Goal: Transaction & Acquisition: Purchase product/service

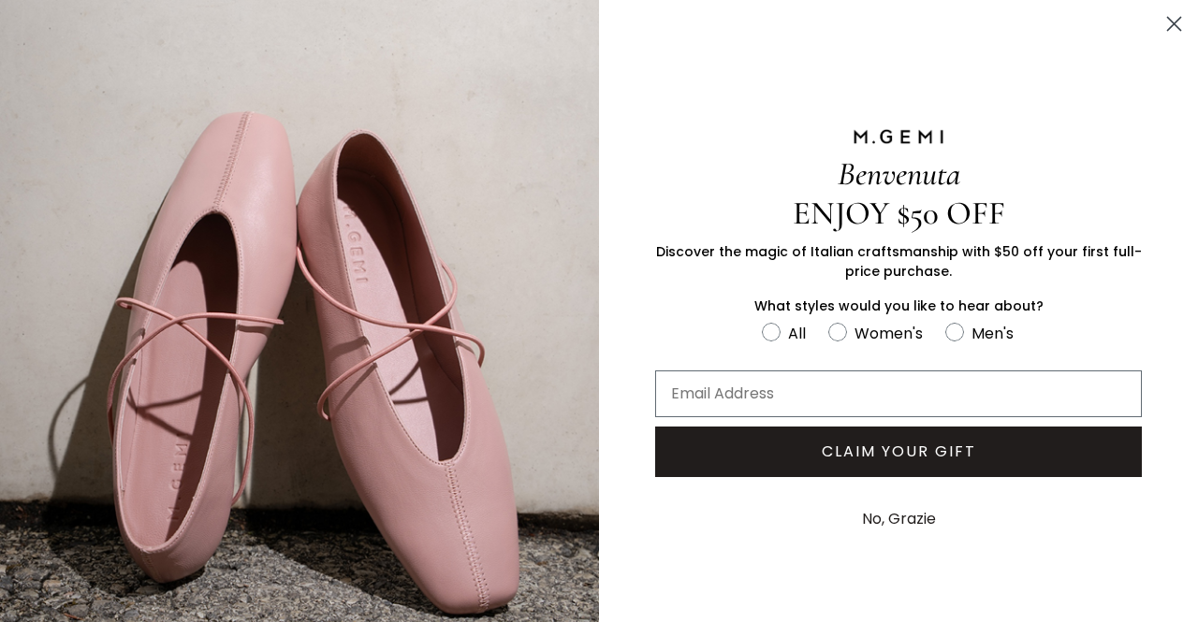
click at [1159, 27] on circle "Close dialog" at bounding box center [1174, 23] width 31 height 31
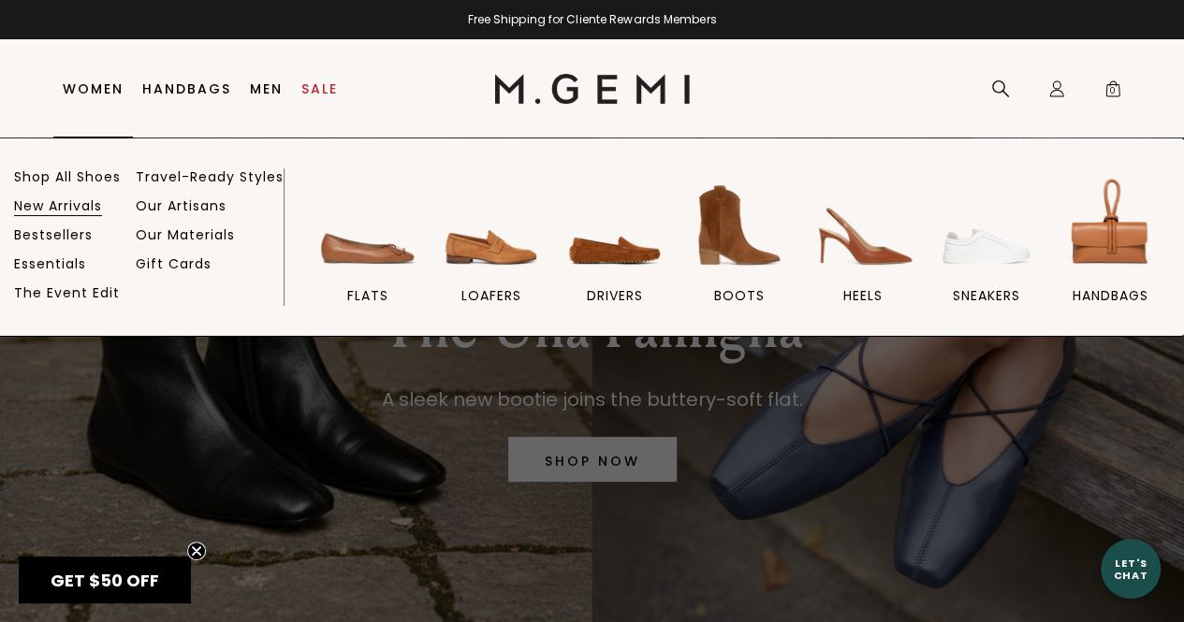
click at [88, 208] on link "New Arrivals" at bounding box center [58, 206] width 88 height 17
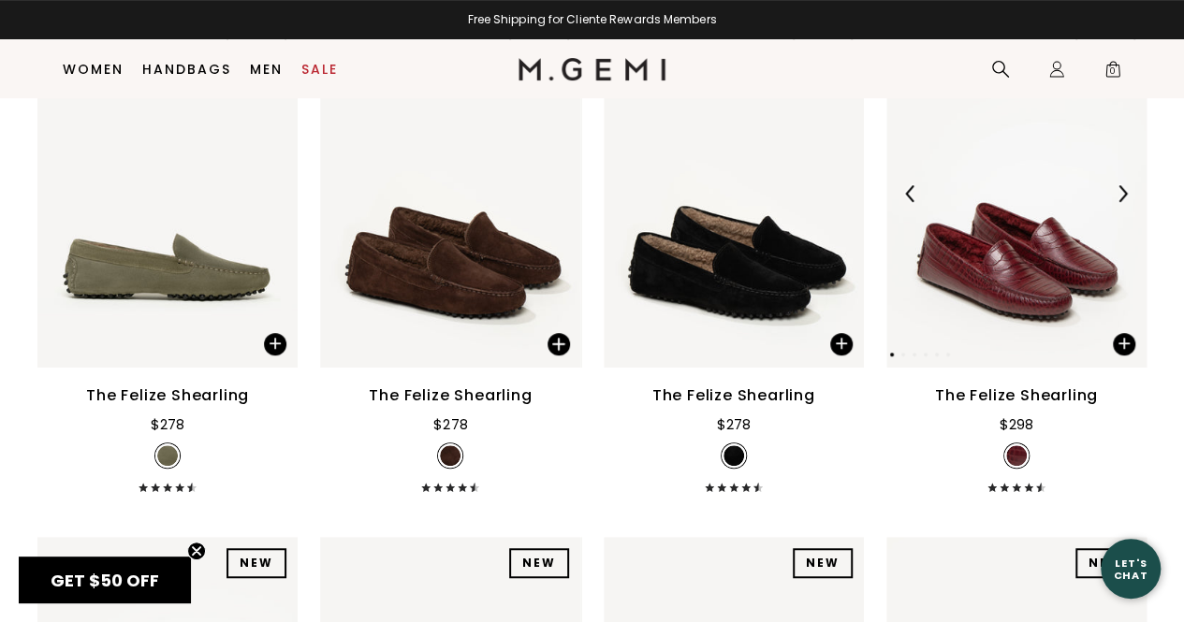
click at [1122, 201] on img at bounding box center [1122, 193] width 17 height 17
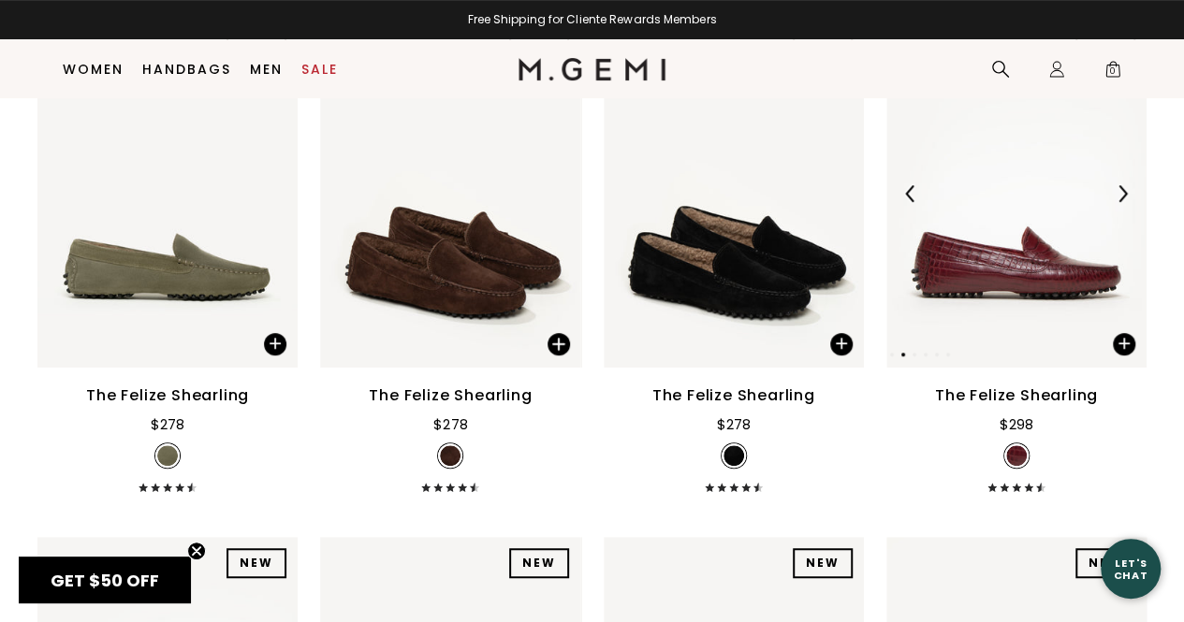
click at [1122, 201] on img at bounding box center [1122, 193] width 17 height 17
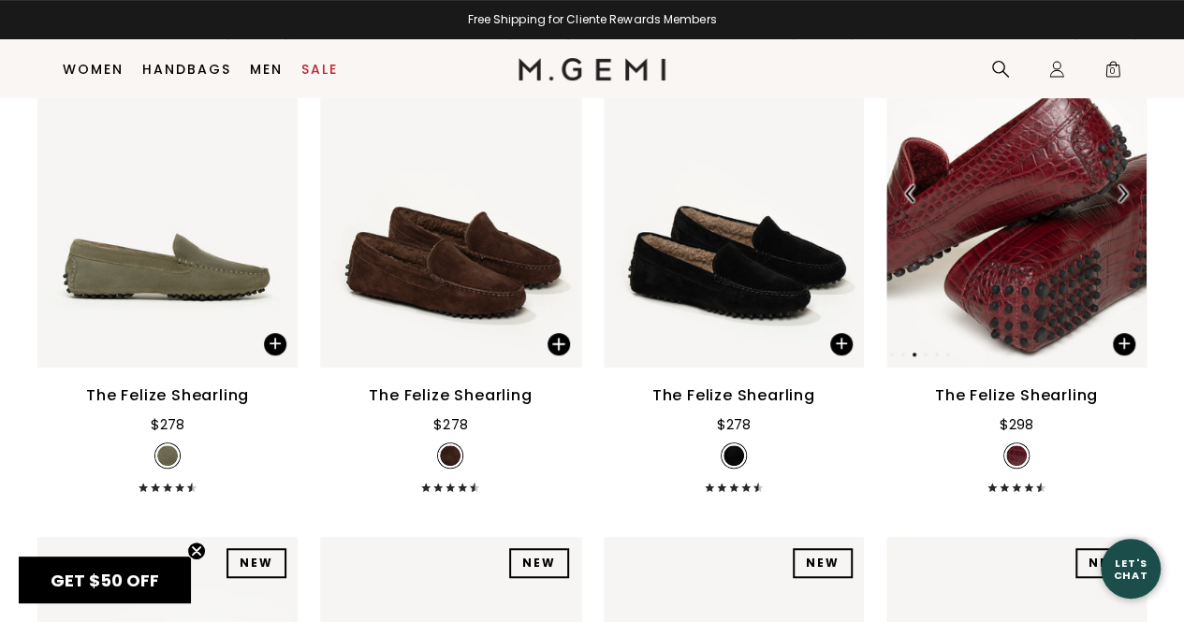
click at [1122, 201] on img at bounding box center [1122, 193] width 17 height 17
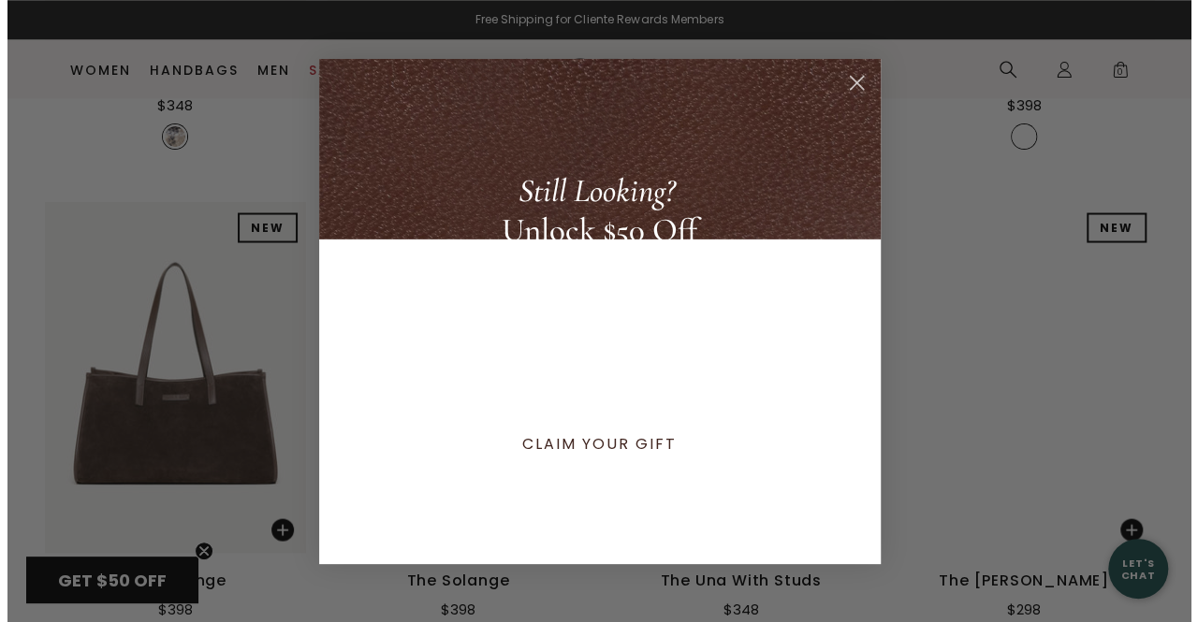
scroll to position [1718, 0]
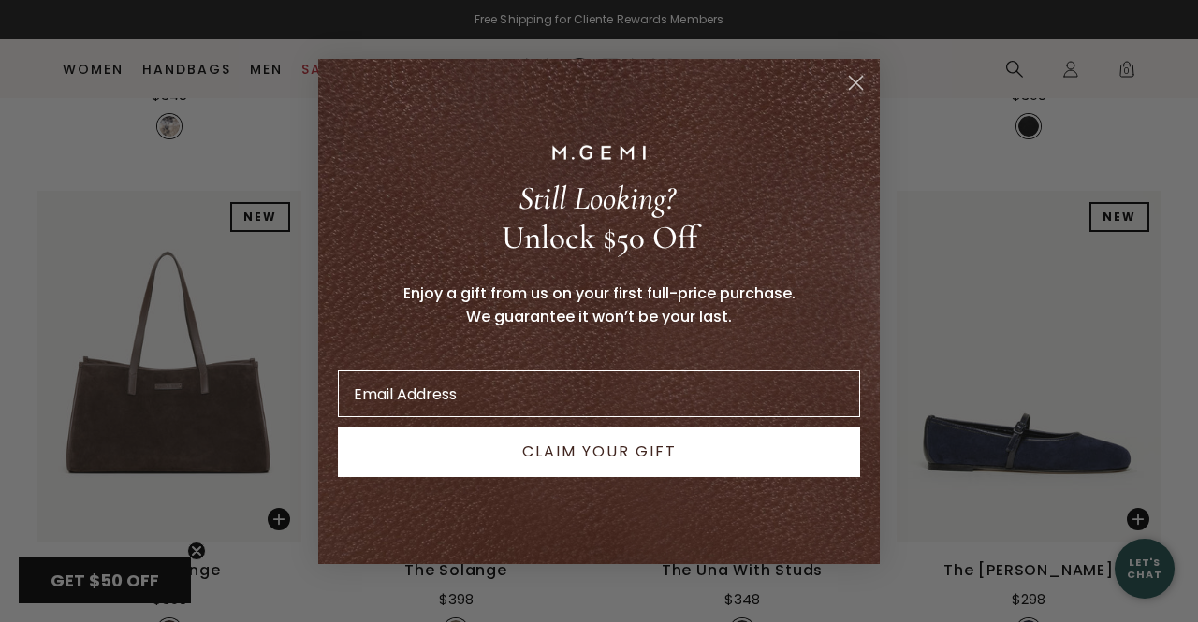
click at [856, 82] on icon "Close dialog" at bounding box center [856, 82] width 13 height 13
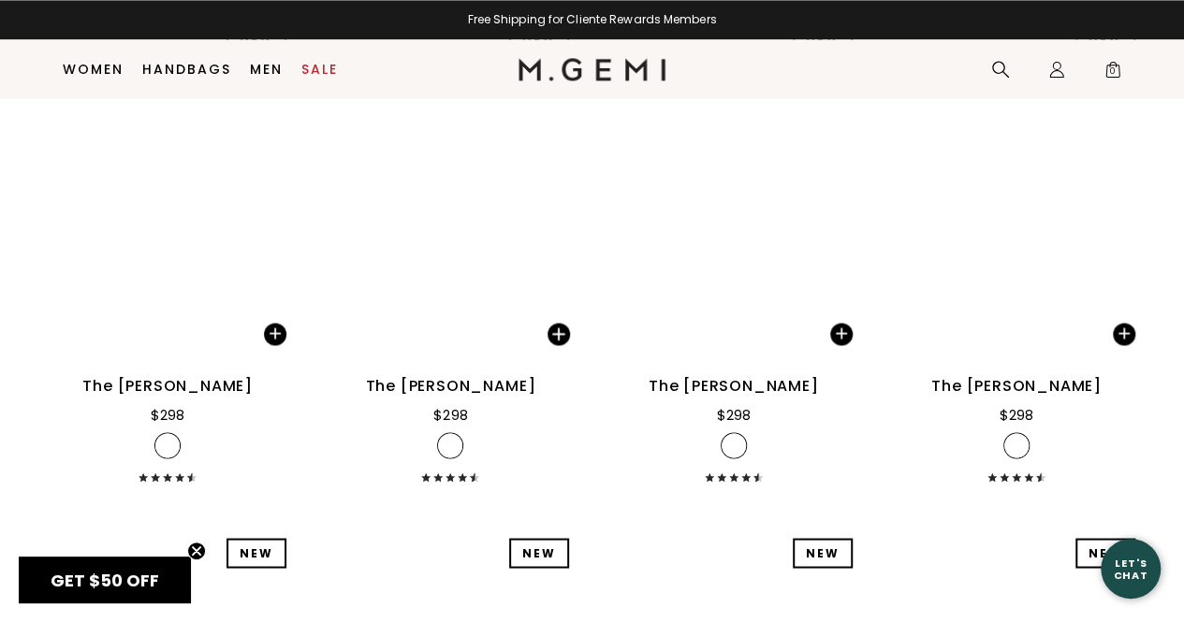
scroll to position [4973, 0]
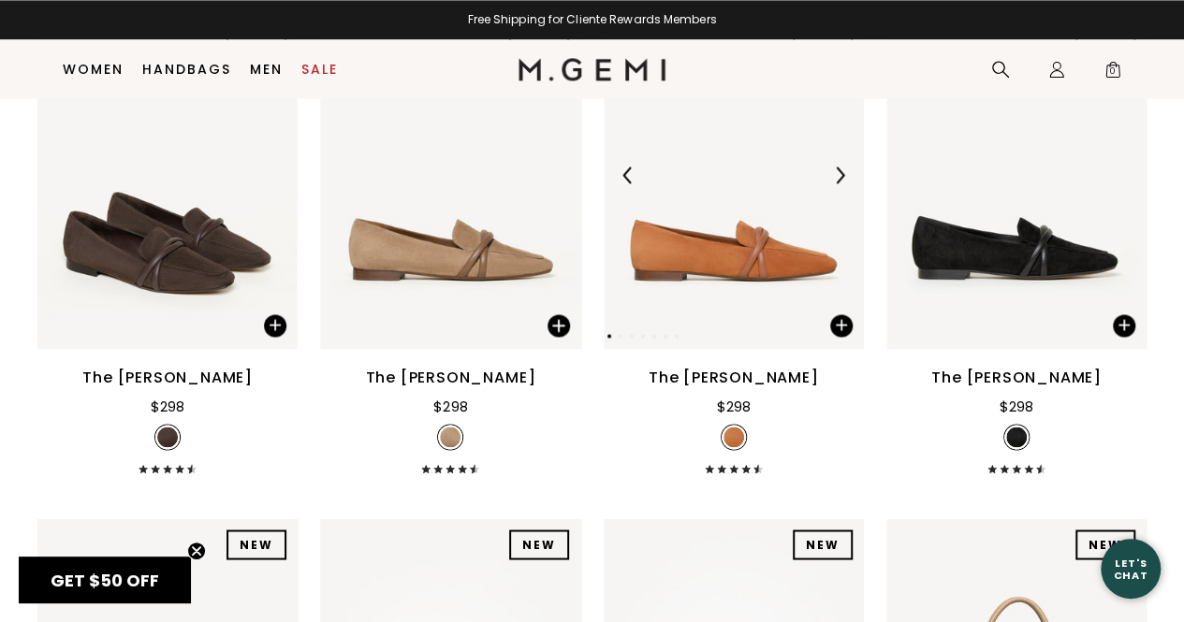
click at [837, 177] on img at bounding box center [839, 175] width 17 height 17
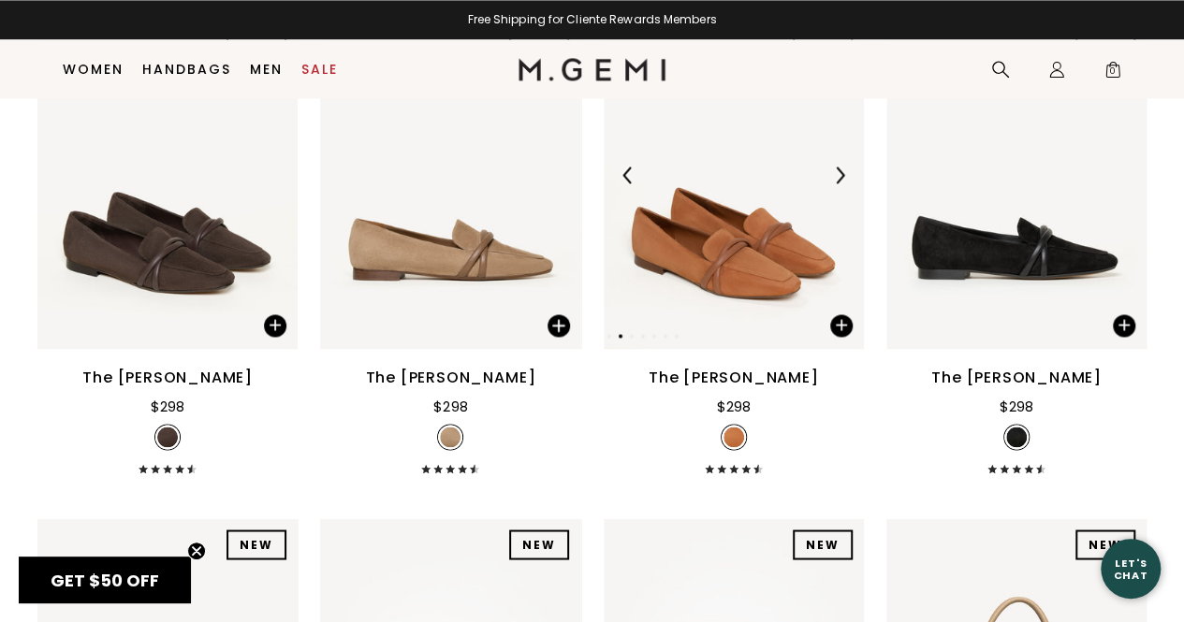
click at [837, 177] on img at bounding box center [839, 175] width 17 height 17
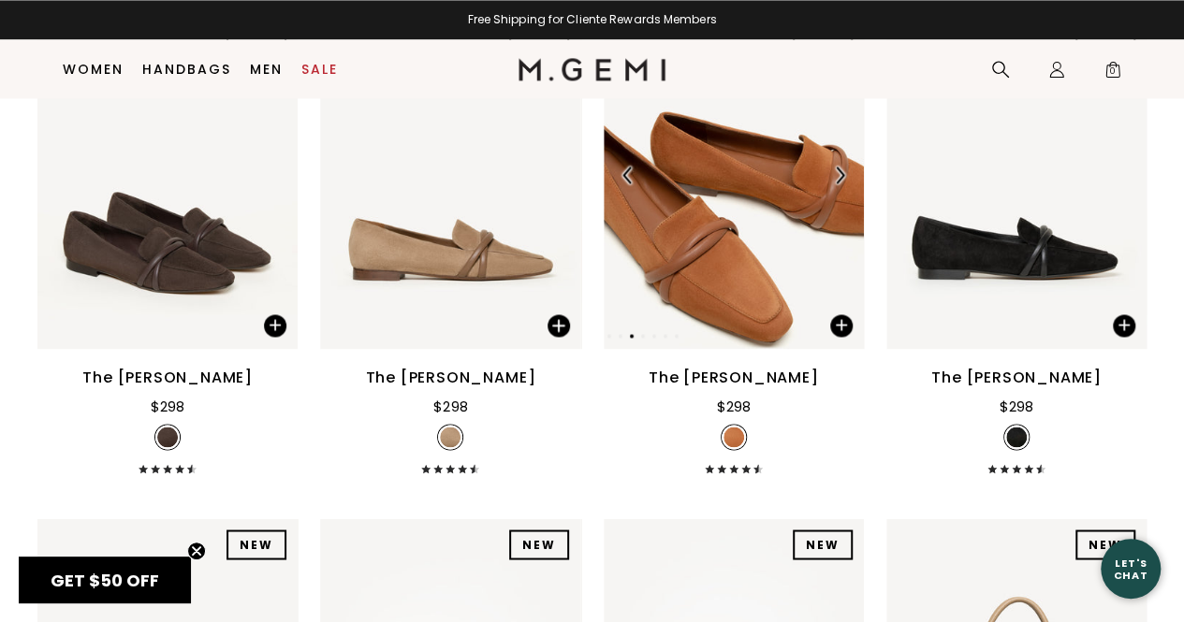
click at [837, 177] on img at bounding box center [839, 175] width 17 height 17
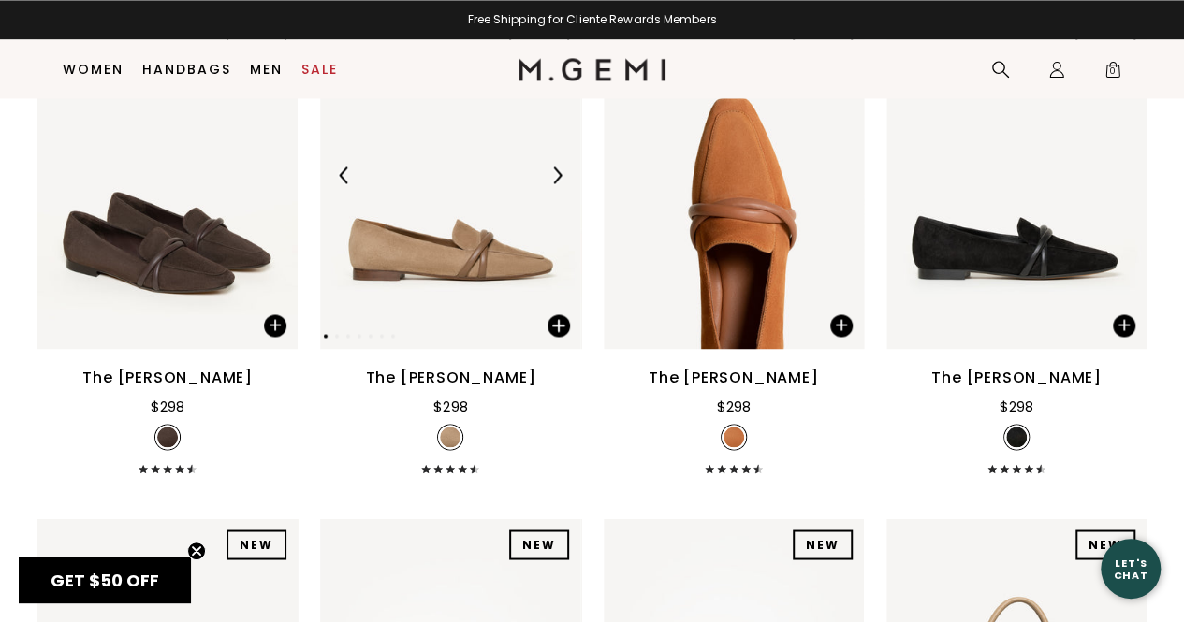
click at [554, 183] on img at bounding box center [557, 175] width 17 height 17
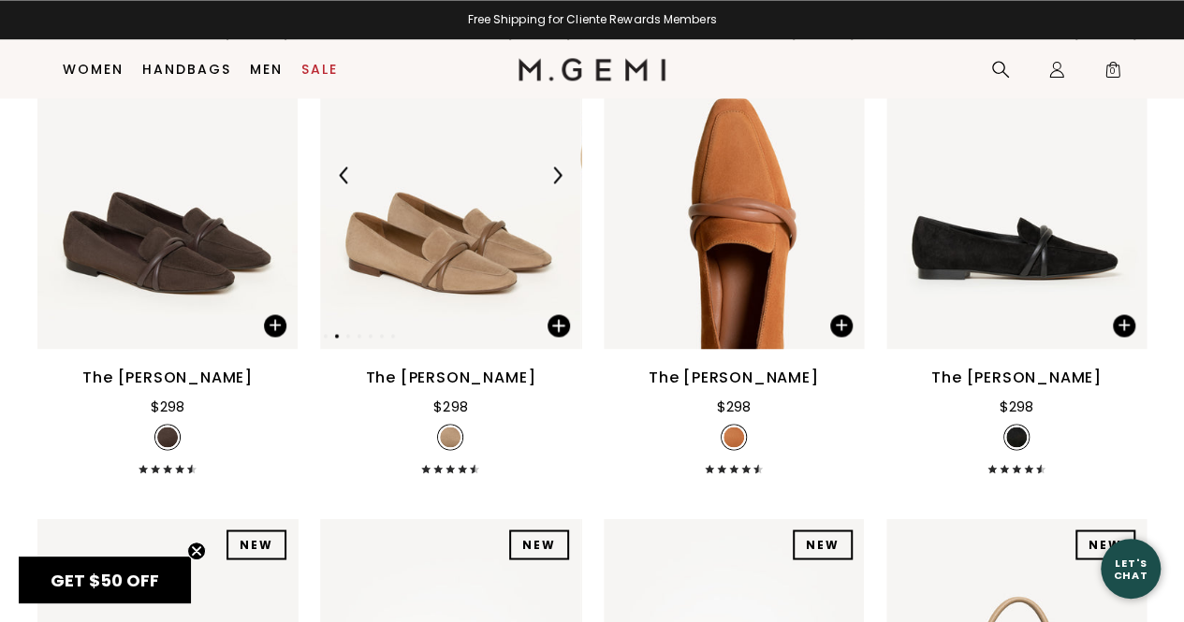
click at [554, 183] on img at bounding box center [557, 175] width 17 height 17
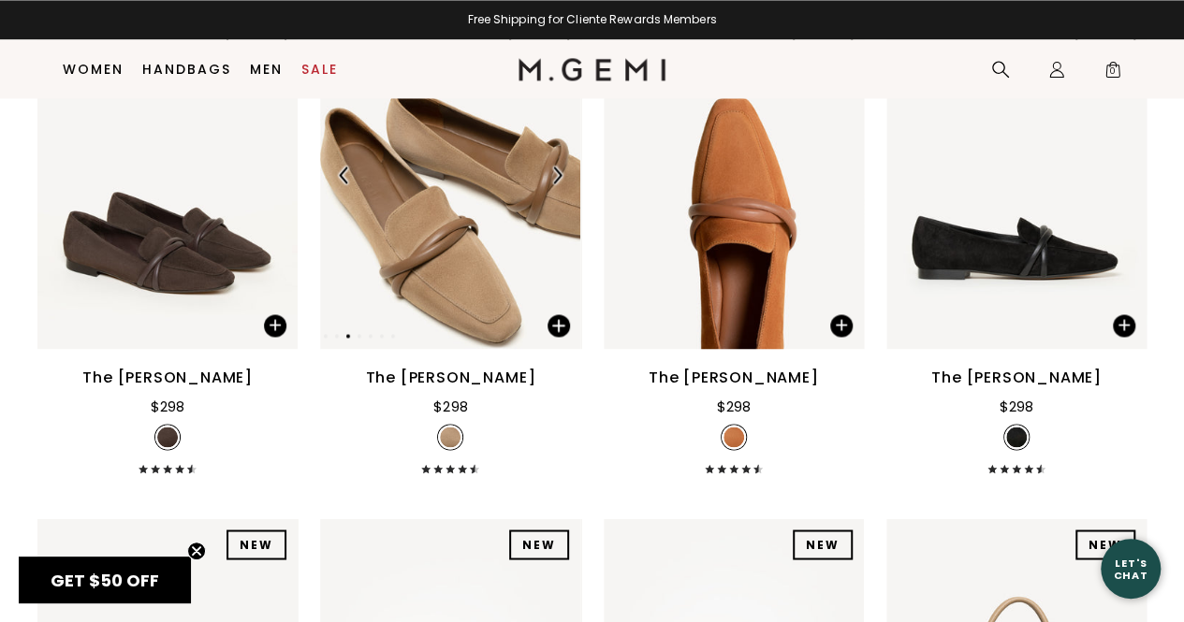
click at [554, 183] on img at bounding box center [557, 175] width 17 height 17
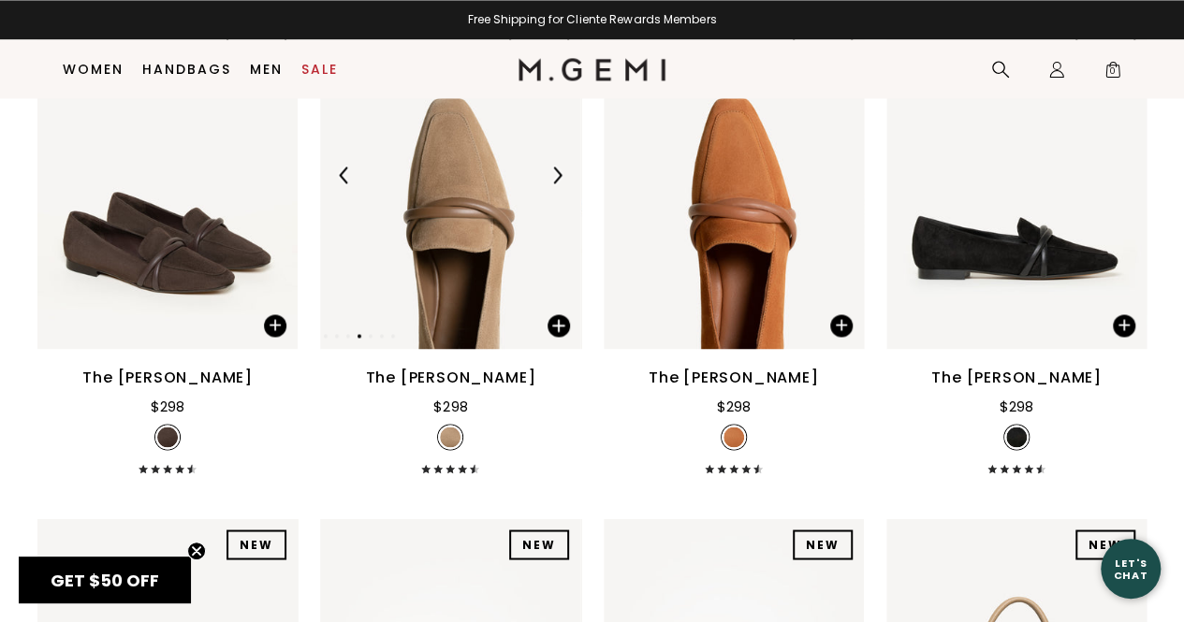
click at [554, 183] on img at bounding box center [557, 175] width 17 height 17
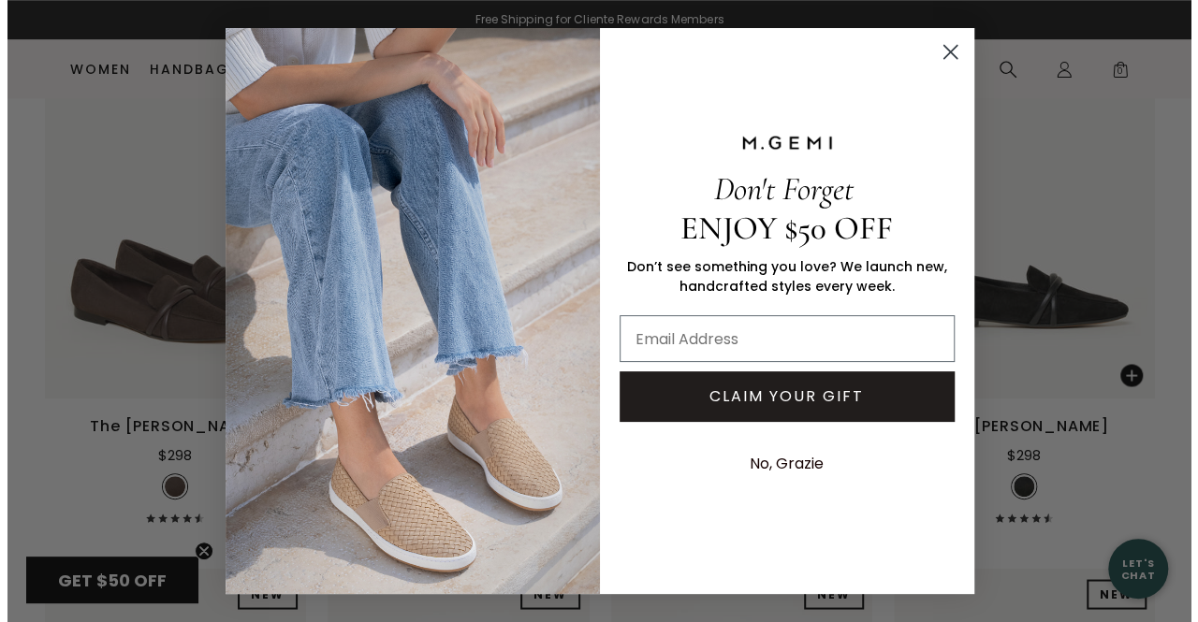
scroll to position [5018, 0]
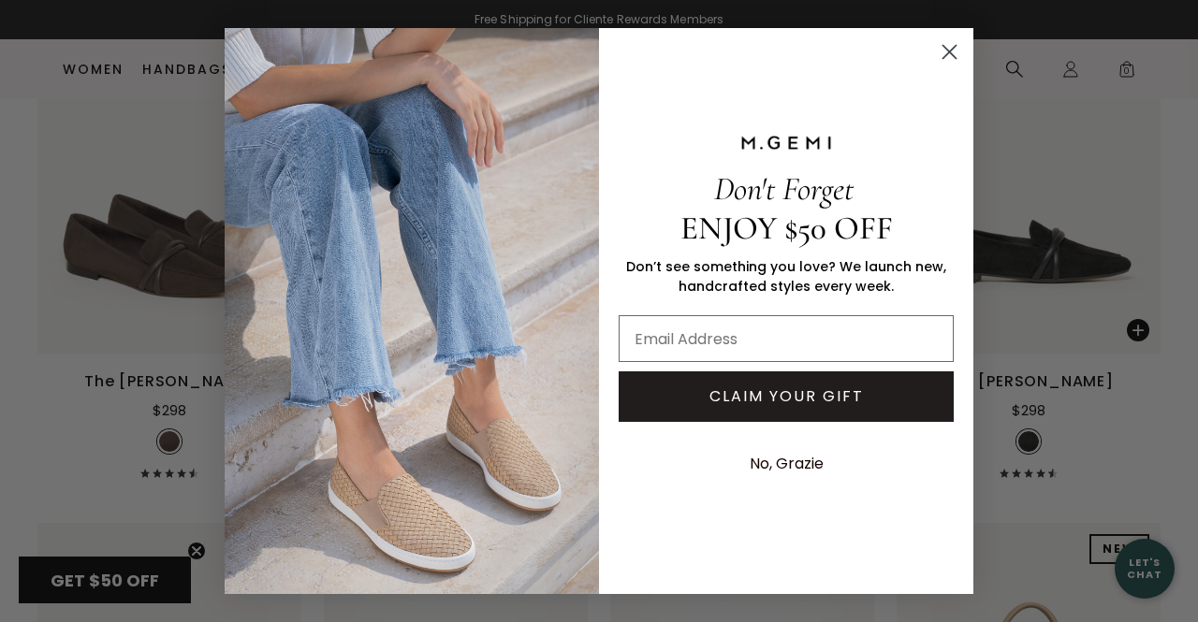
click at [949, 44] on circle "Close dialog" at bounding box center [949, 52] width 31 height 31
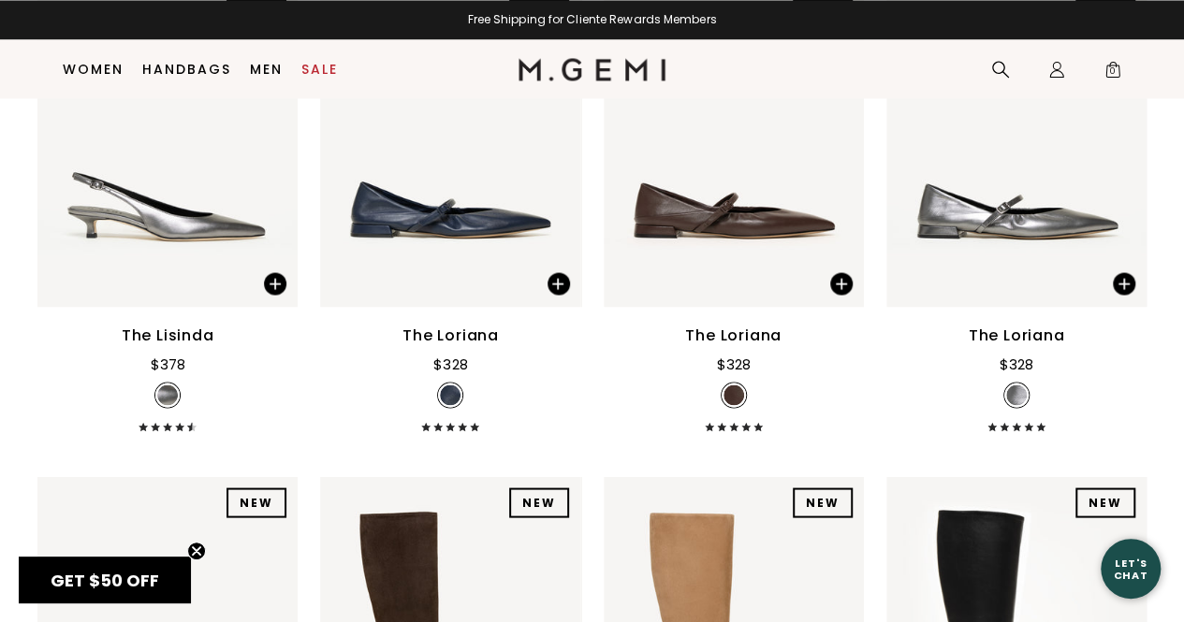
scroll to position [12152, 0]
